Goal: Information Seeking & Learning: Learn about a topic

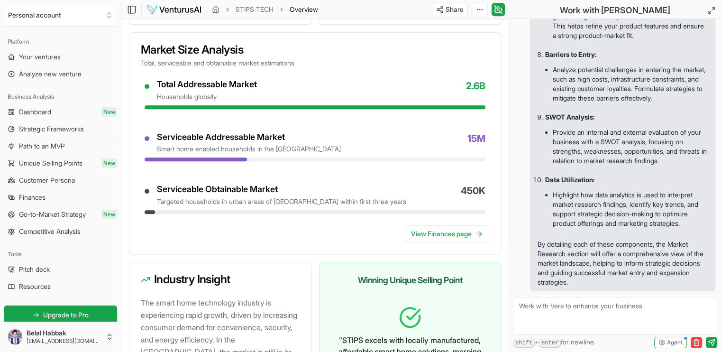
scroll to position [832, 0]
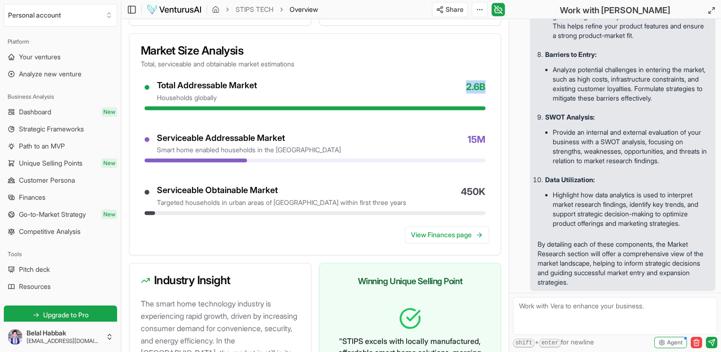
drag, startPoint x: 484, startPoint y: 92, endPoint x: 461, endPoint y: 92, distance: 23.3
click at [461, 92] on div "Total Addressable Market households globally 2.6B" at bounding box center [321, 91] width 329 height 22
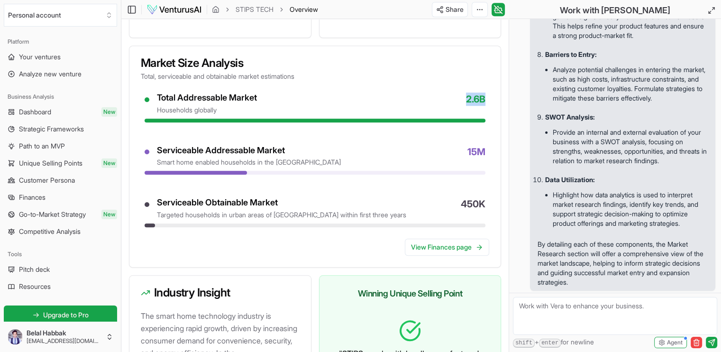
scroll to position [819, 0]
drag, startPoint x: 468, startPoint y: 162, endPoint x: 482, endPoint y: 158, distance: 13.8
click at [482, 158] on span "15M" at bounding box center [477, 156] width 18 height 22
drag, startPoint x: 482, startPoint y: 158, endPoint x: 459, endPoint y: 154, distance: 23.2
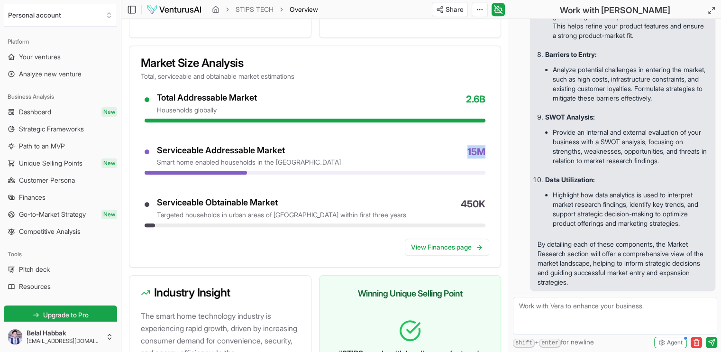
click at [459, 154] on div "Serviceable Addressable Market smart home enabled households in the [GEOGRAPHIC…" at bounding box center [321, 156] width 329 height 22
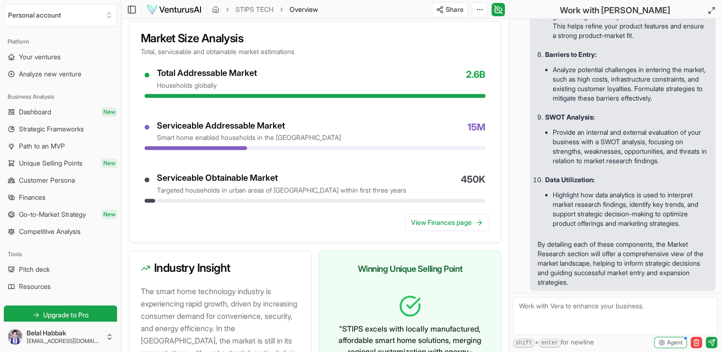
scroll to position [852, 0]
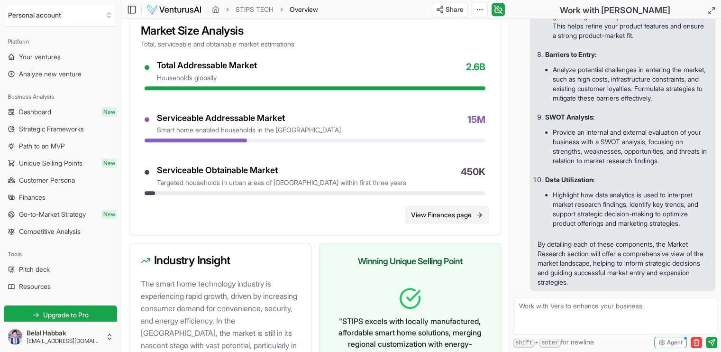
click at [463, 222] on link "View Finances page" at bounding box center [447, 214] width 84 height 17
